Goal: Information Seeking & Learning: Learn about a topic

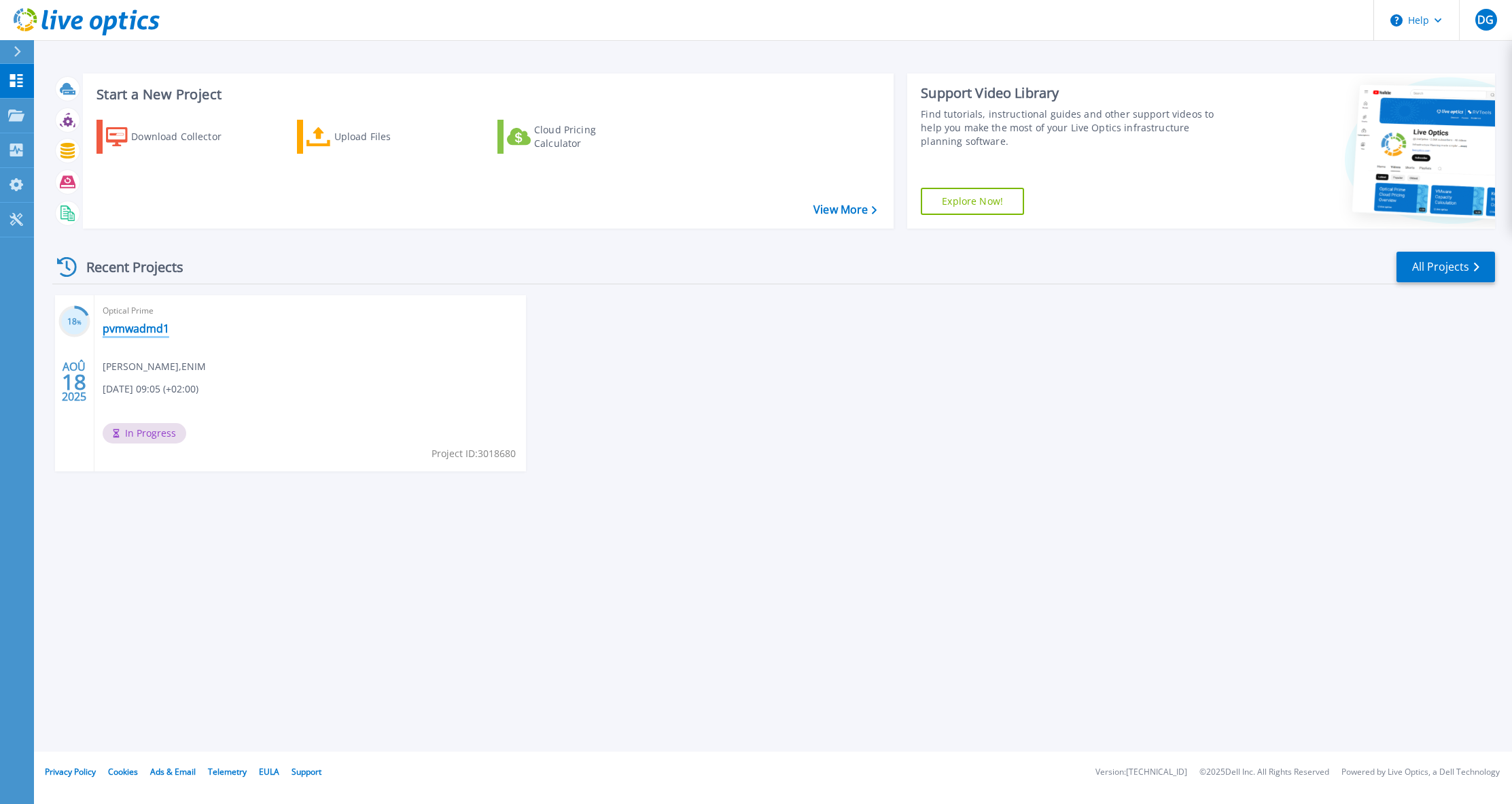
click at [141, 331] on link "pvmwadmd1" at bounding box center [136, 328] width 67 height 14
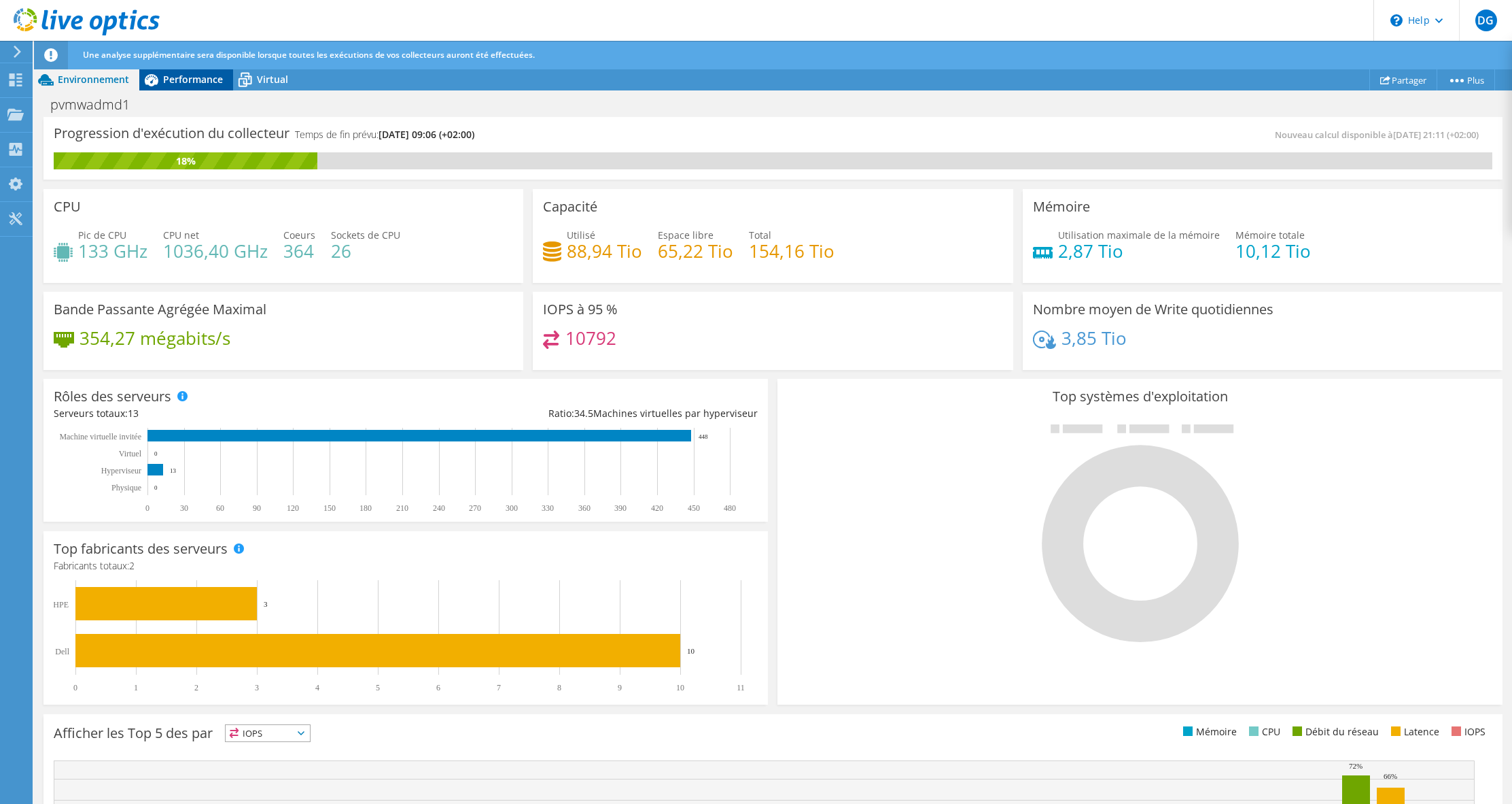
click at [188, 83] on span "Performance" at bounding box center [192, 79] width 60 height 13
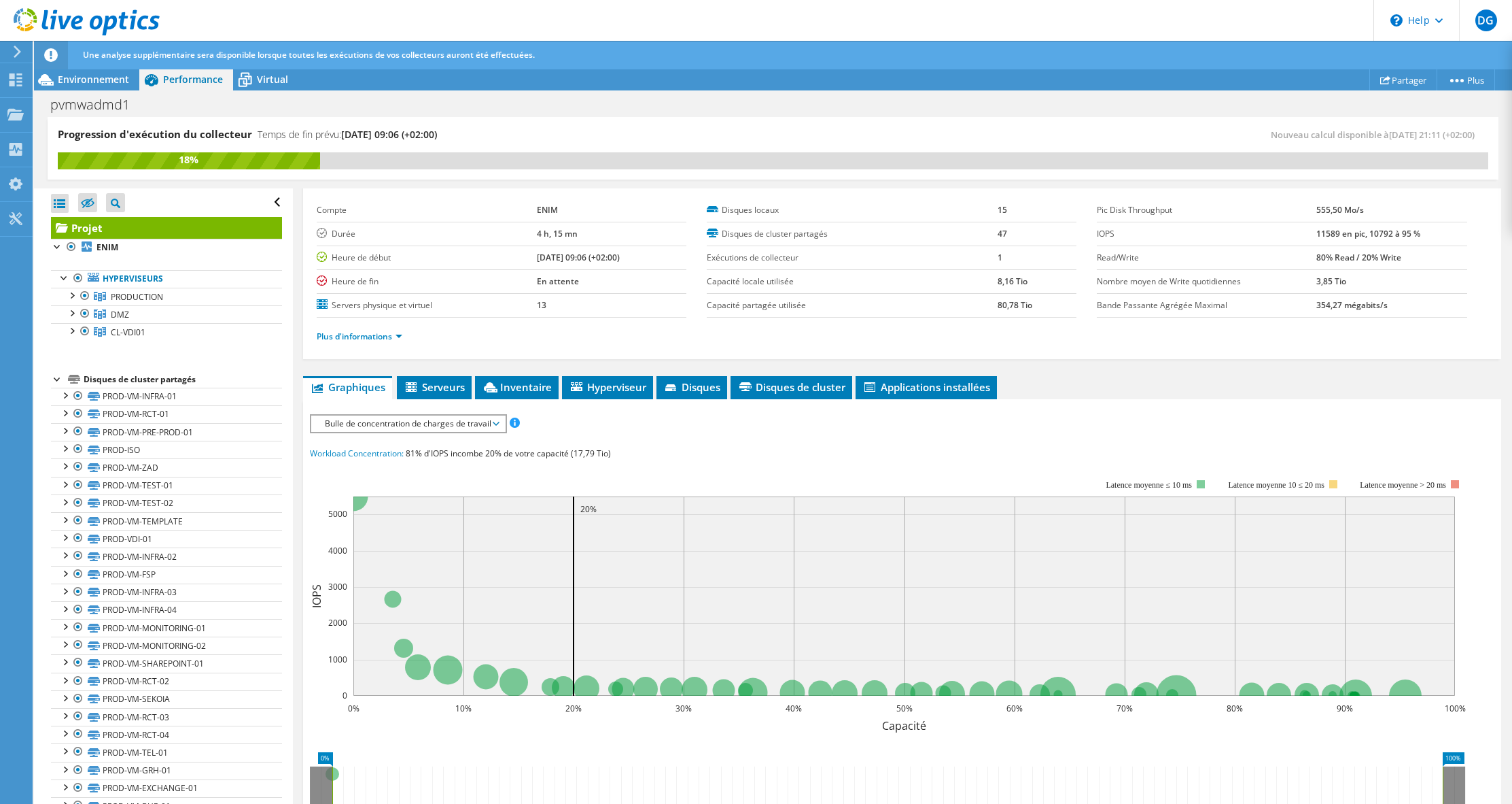
scroll to position [68, 0]
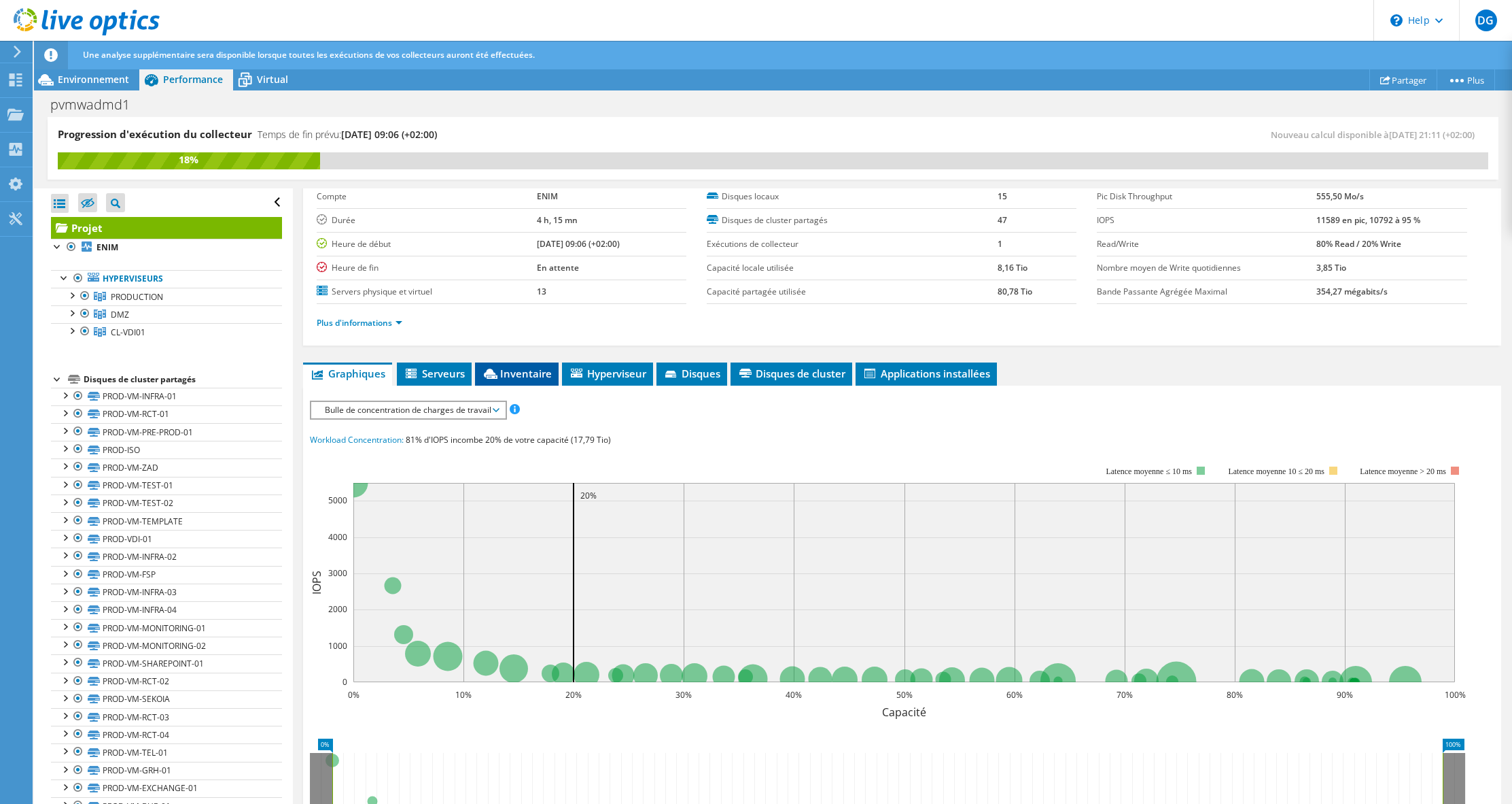
click at [520, 372] on span "Inventaire" at bounding box center [517, 373] width 70 height 14
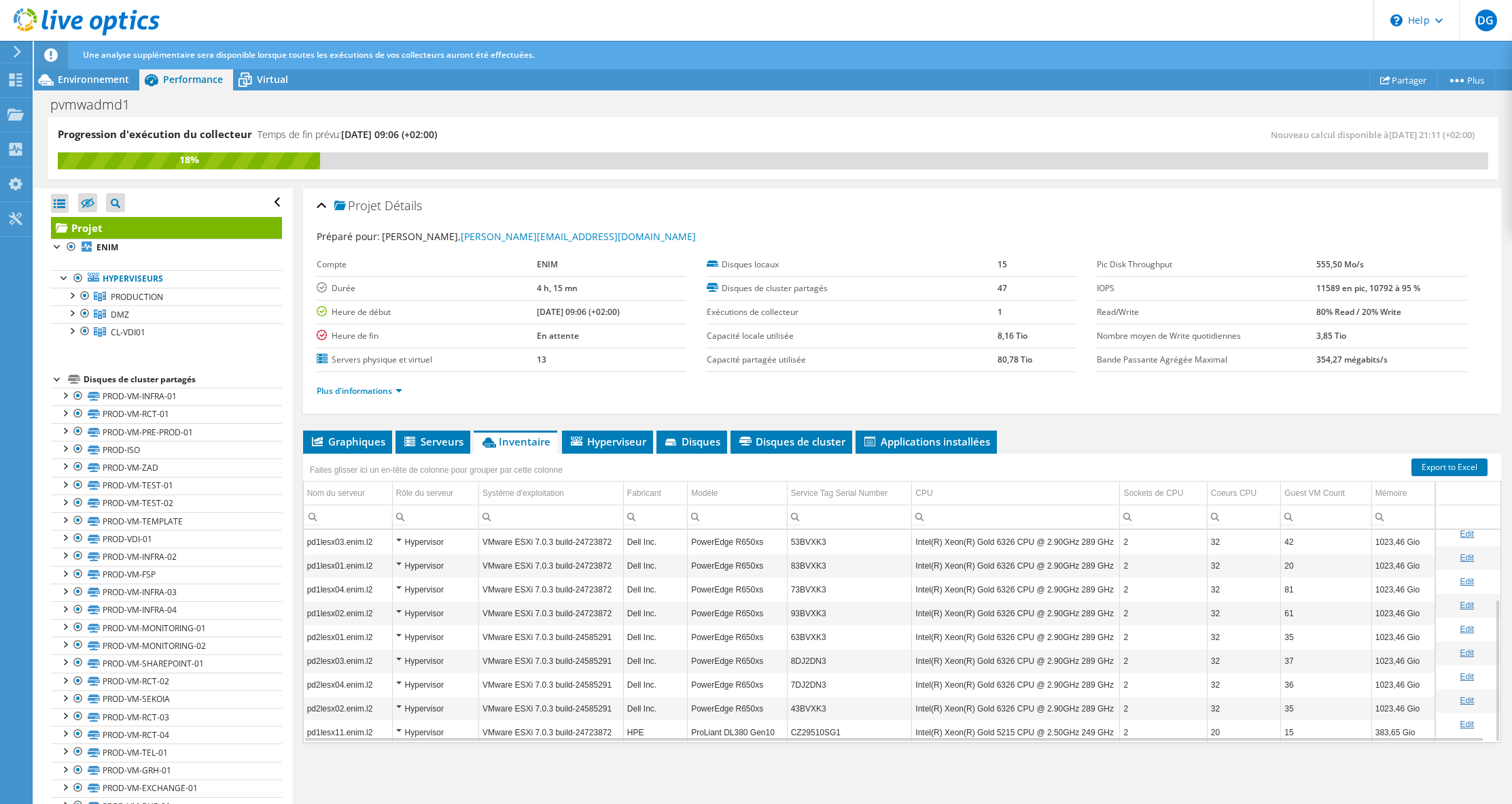
scroll to position [104, 0]
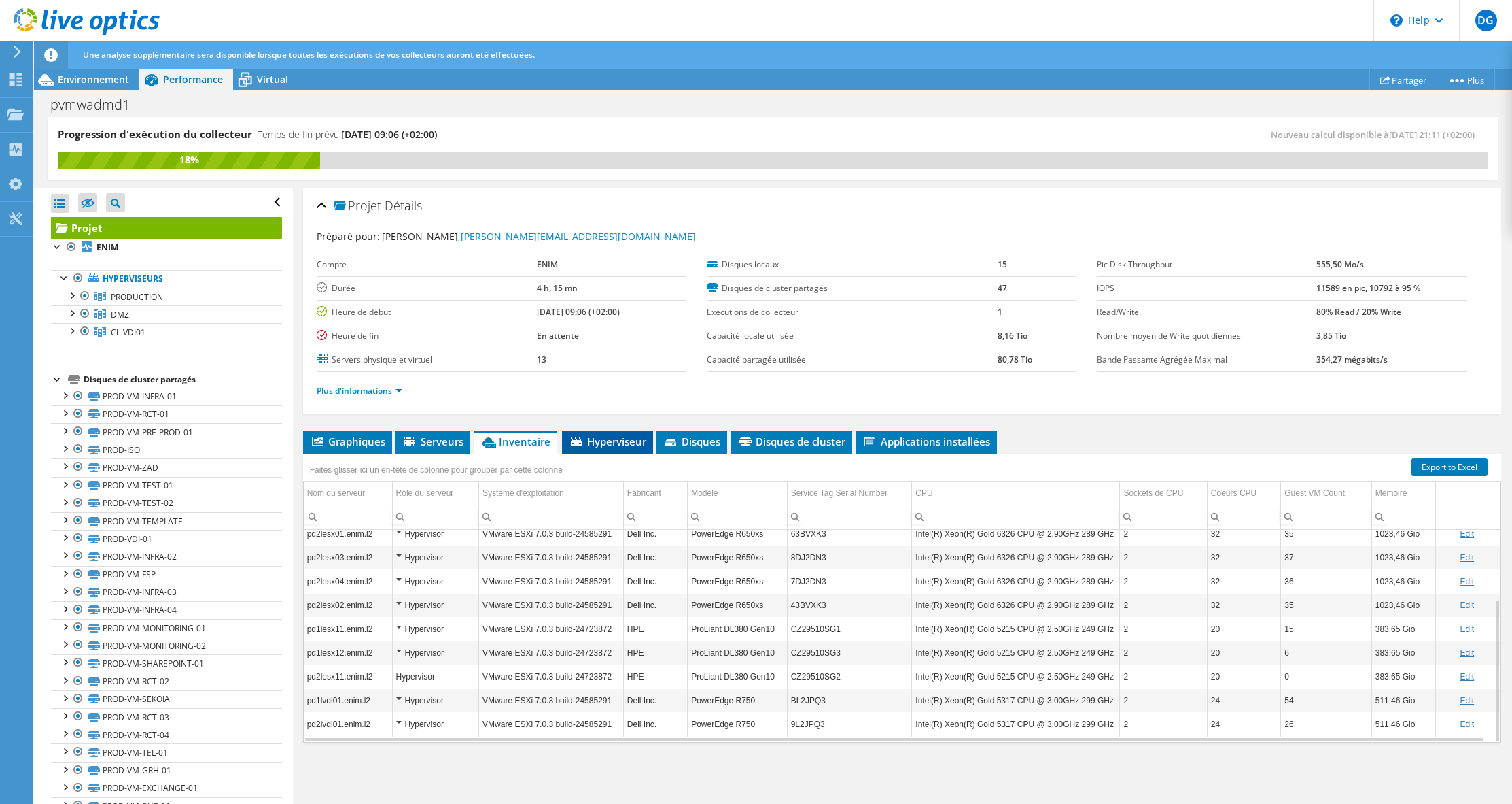
click at [611, 444] on span "Hyperviseur" at bounding box center [608, 441] width 78 height 14
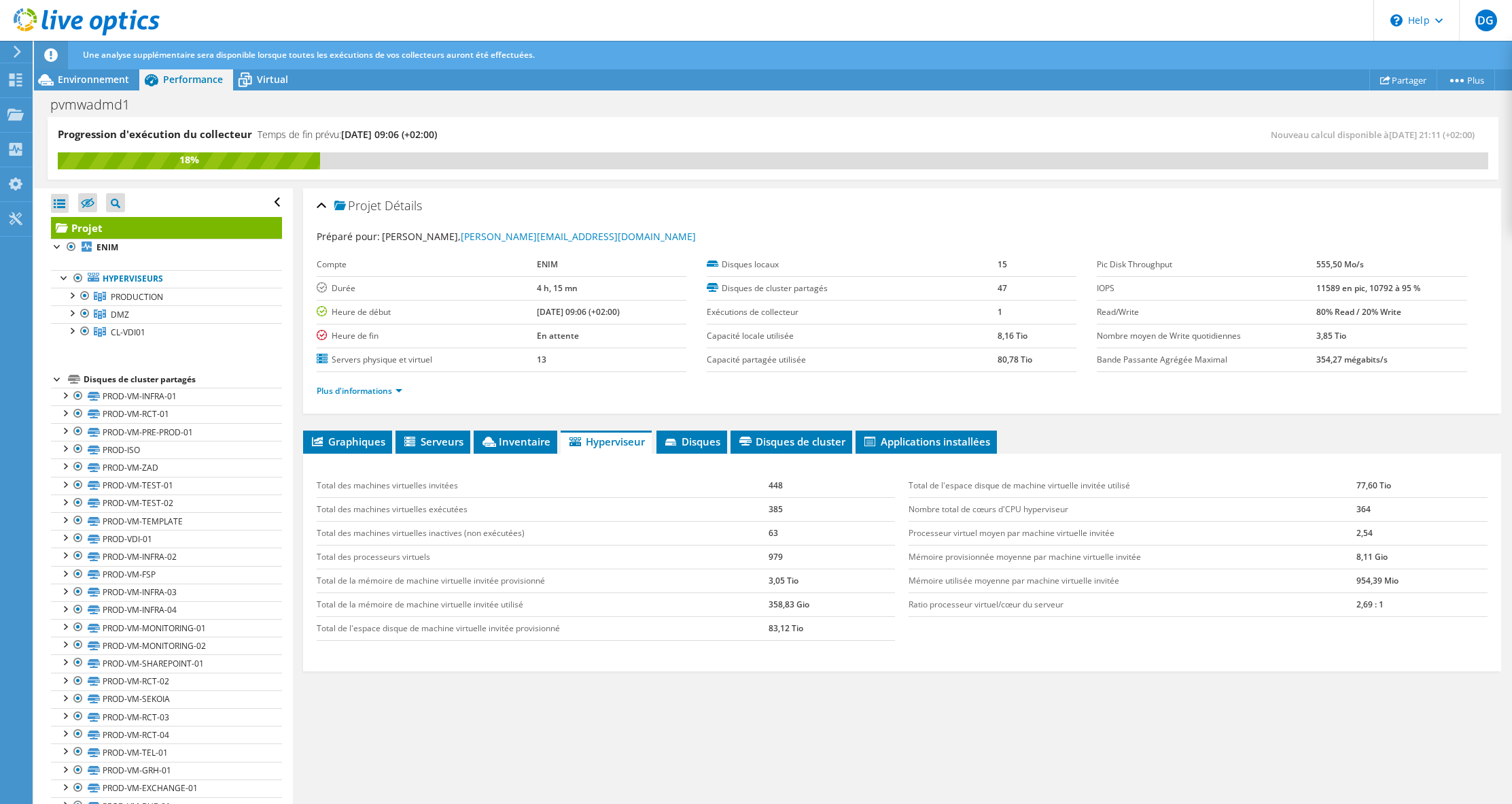
click at [770, 553] on td "979" at bounding box center [832, 556] width 126 height 24
click at [128, 303] on span "CL-VDI01" at bounding box center [137, 296] width 52 height 12
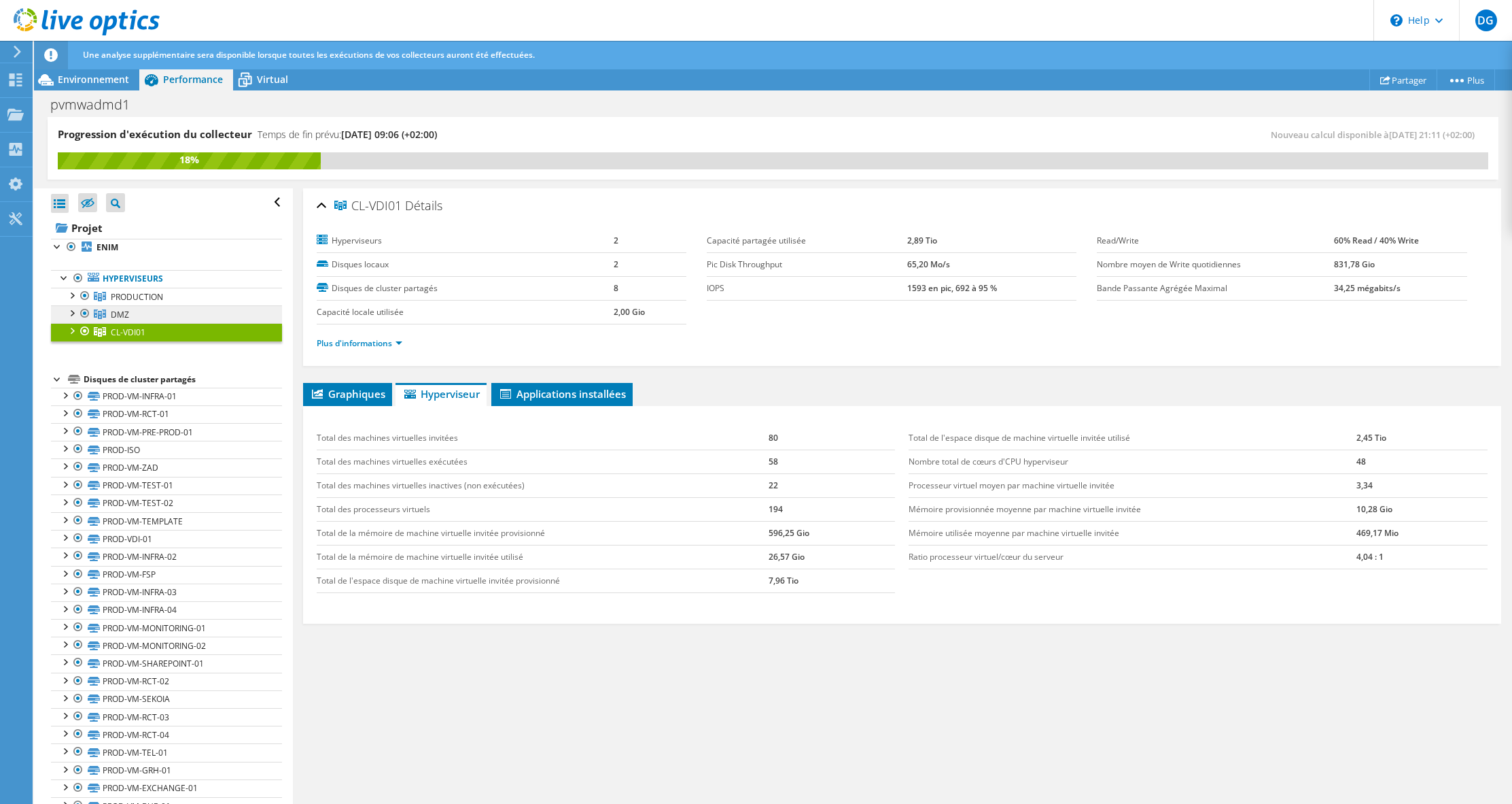
click at [145, 305] on link "DMZ" at bounding box center [167, 296] width 231 height 17
